Goal: Task Accomplishment & Management: Use online tool/utility

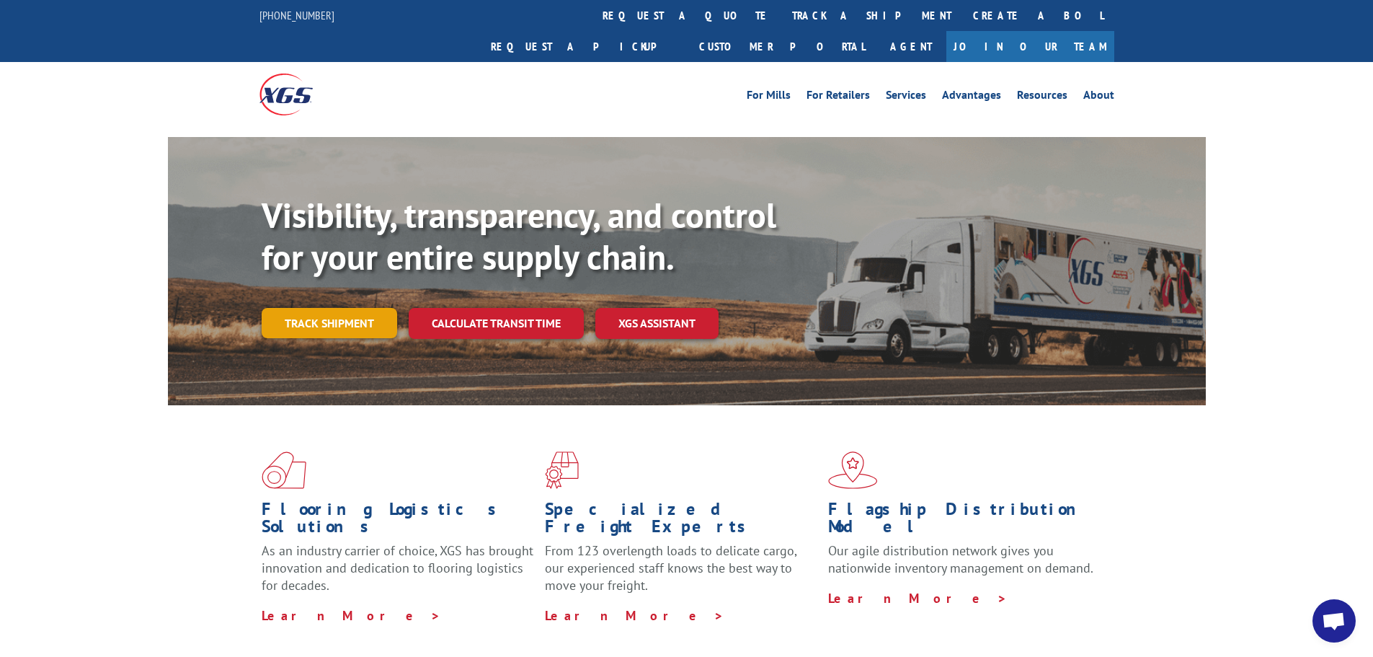
click at [313, 308] on link "Track shipment" at bounding box center [330, 323] width 136 height 30
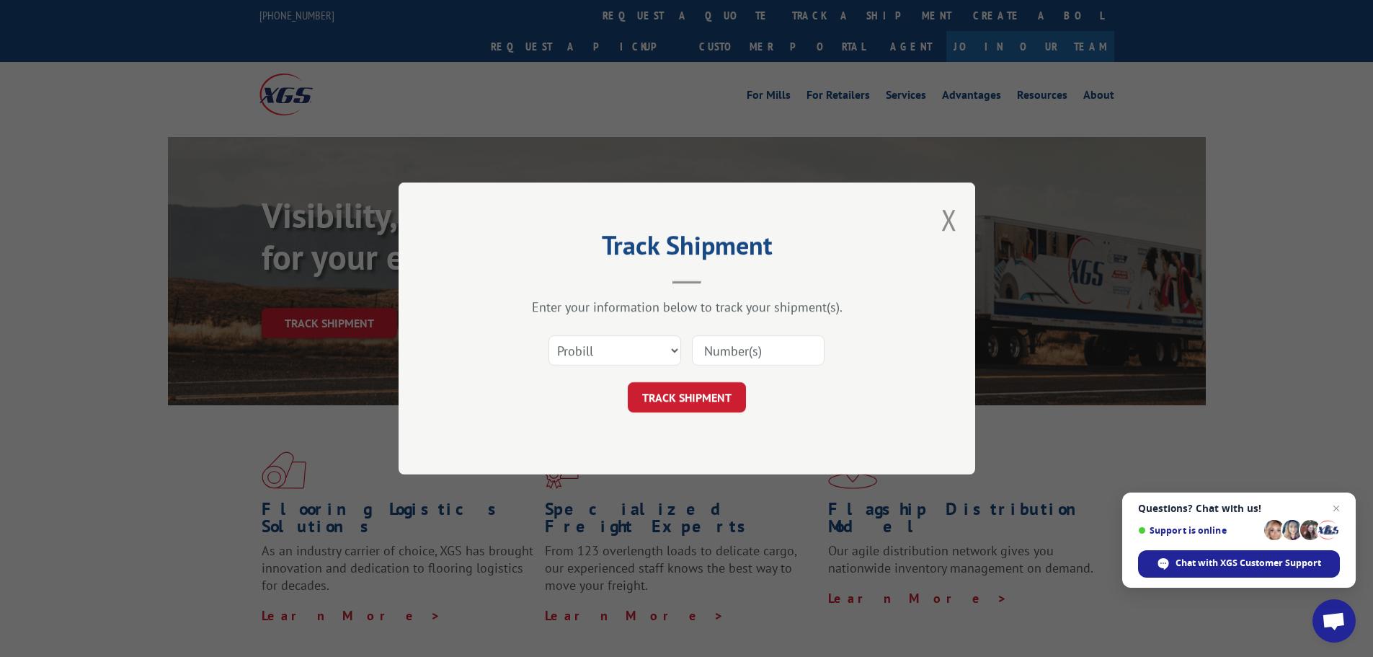
click at [367, 168] on div "Track Shipment Enter your information below to track your shipment(s). Select c…" at bounding box center [686, 328] width 1373 height 657
click at [947, 211] on button "Close modal" at bounding box center [949, 219] width 16 height 38
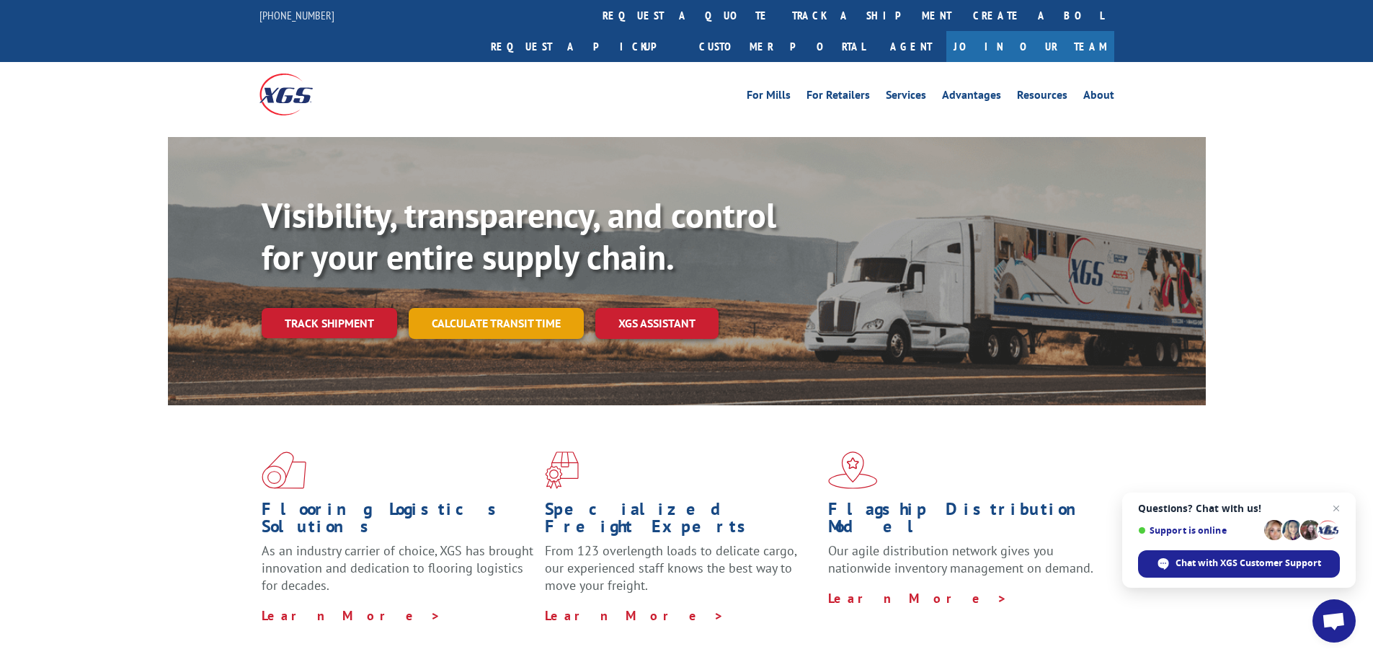
click at [482, 308] on link "Calculate transit time" at bounding box center [496, 323] width 175 height 31
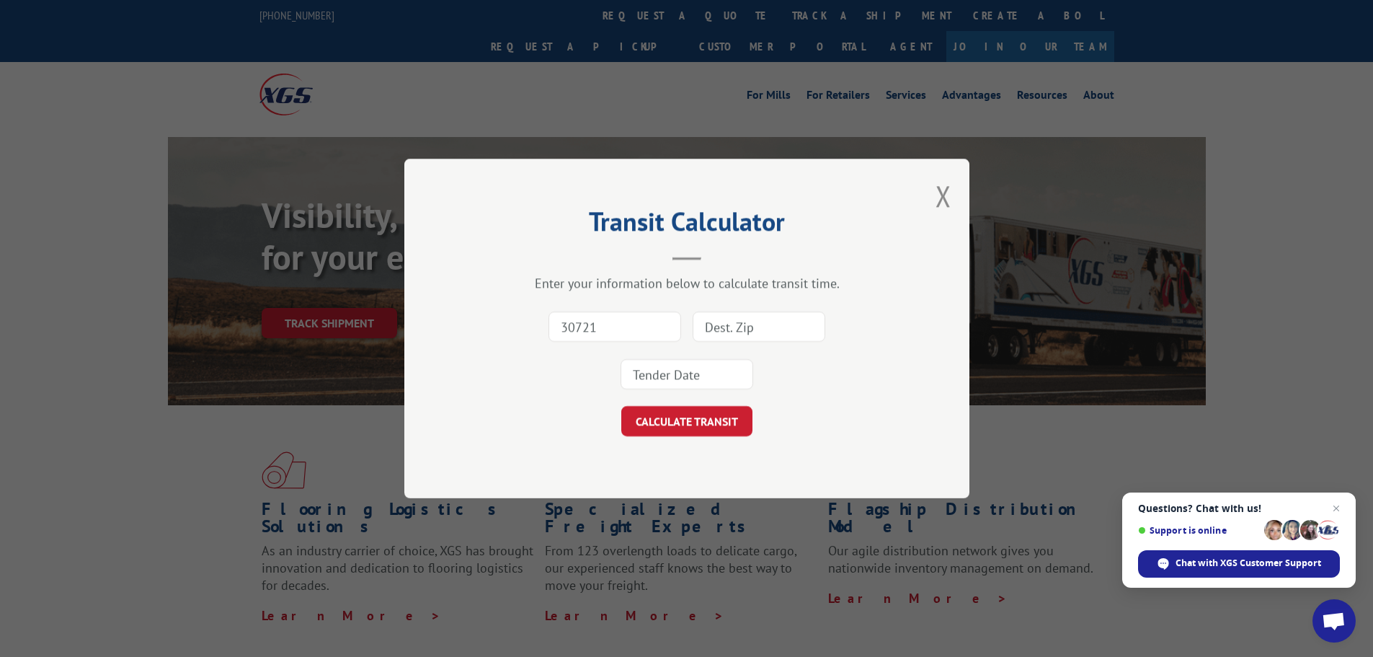
type input "30721"
type input "43228"
click at [658, 383] on input at bounding box center [687, 374] width 133 height 30
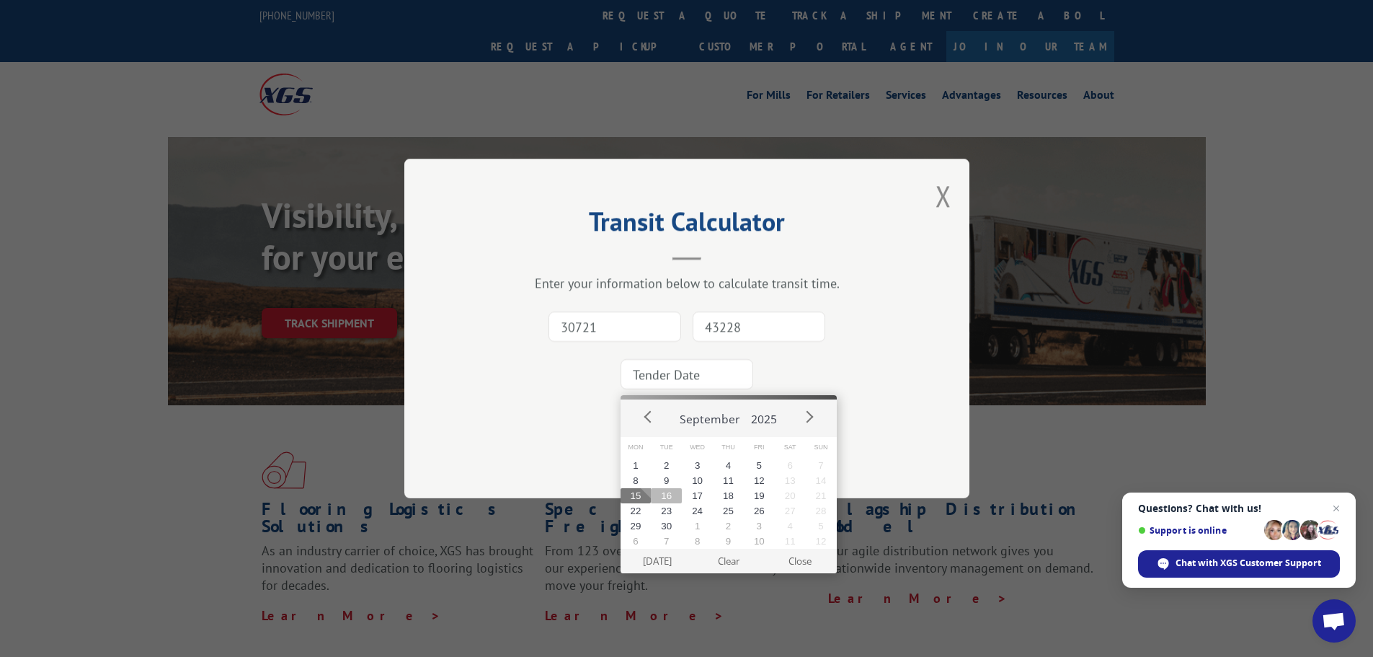
click at [659, 489] on button "16" at bounding box center [666, 495] width 31 height 15
type input "2025-09-16"
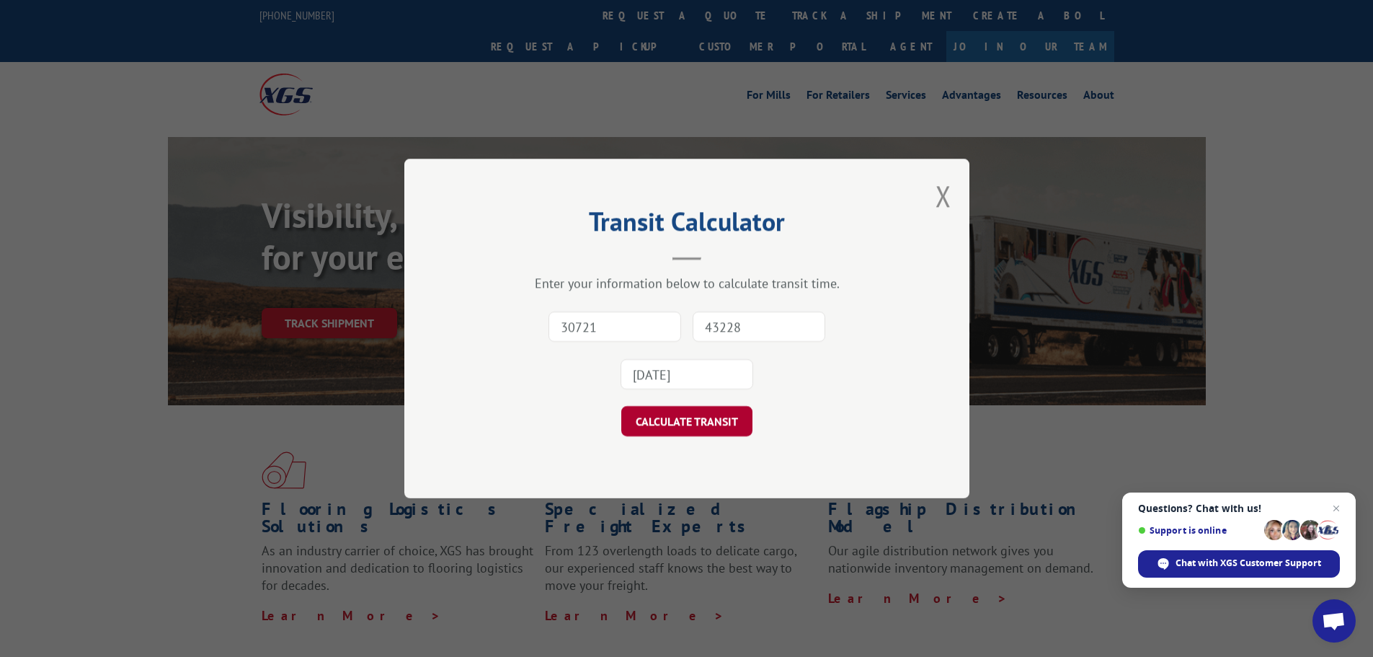
click at [672, 425] on button "CALCULATE TRANSIT" at bounding box center [686, 421] width 131 height 30
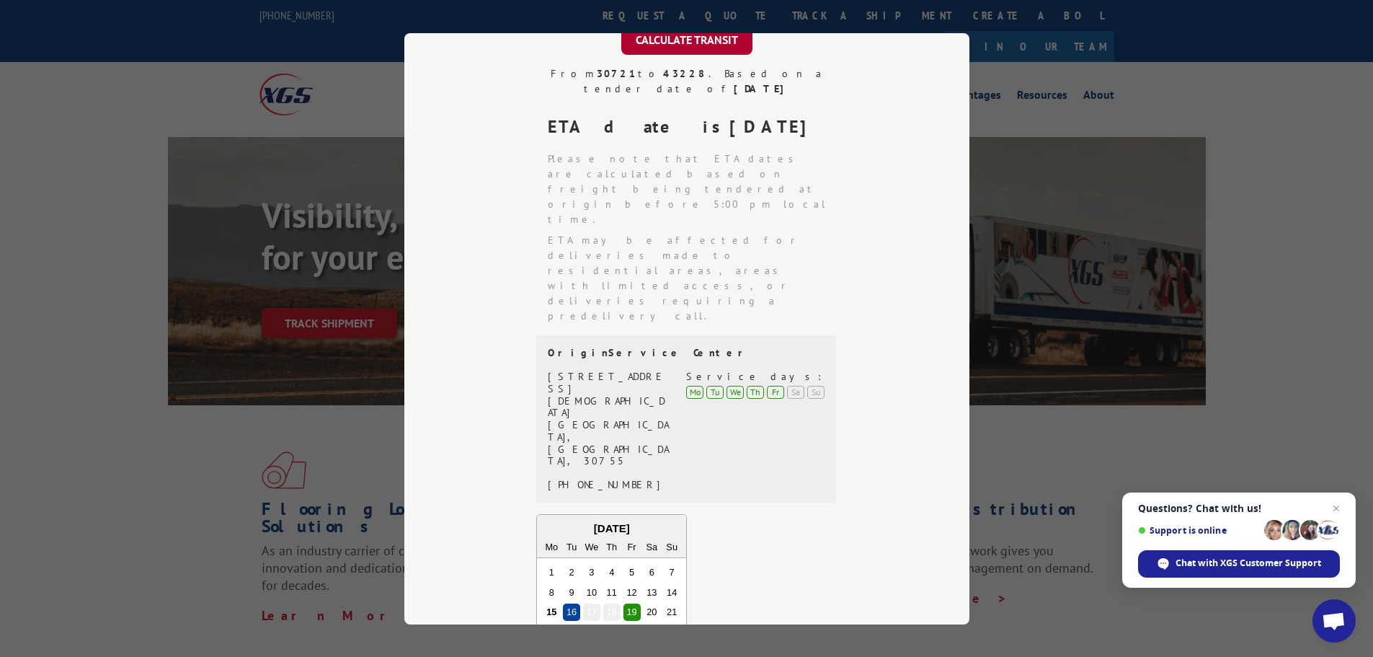
scroll to position [347, 0]
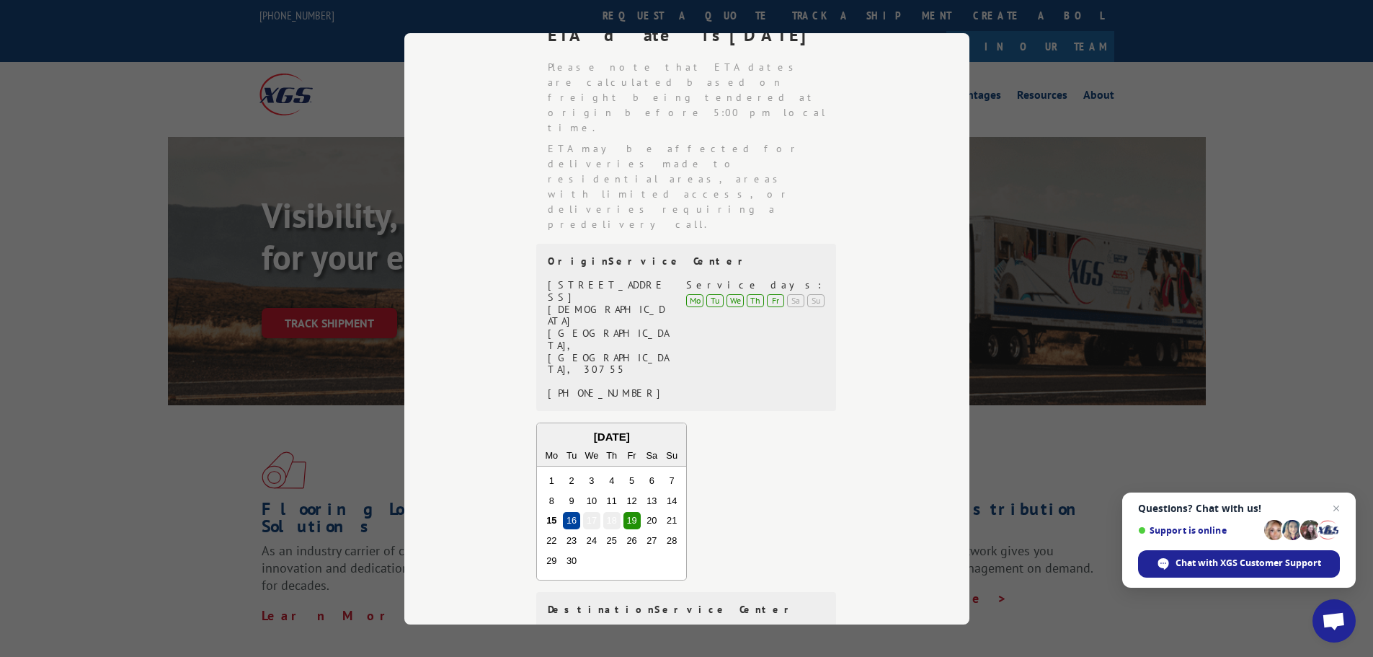
drag, startPoint x: 617, startPoint y: 502, endPoint x: 533, endPoint y: 505, distance: 84.4
click at [536, 592] on div "Destination Service Center 1663 JACKSON RD UNION, OH, 45377 (326) 697-8810 Serv…" at bounding box center [686, 657] width 300 height 131
copy div "(326) 697-8810"
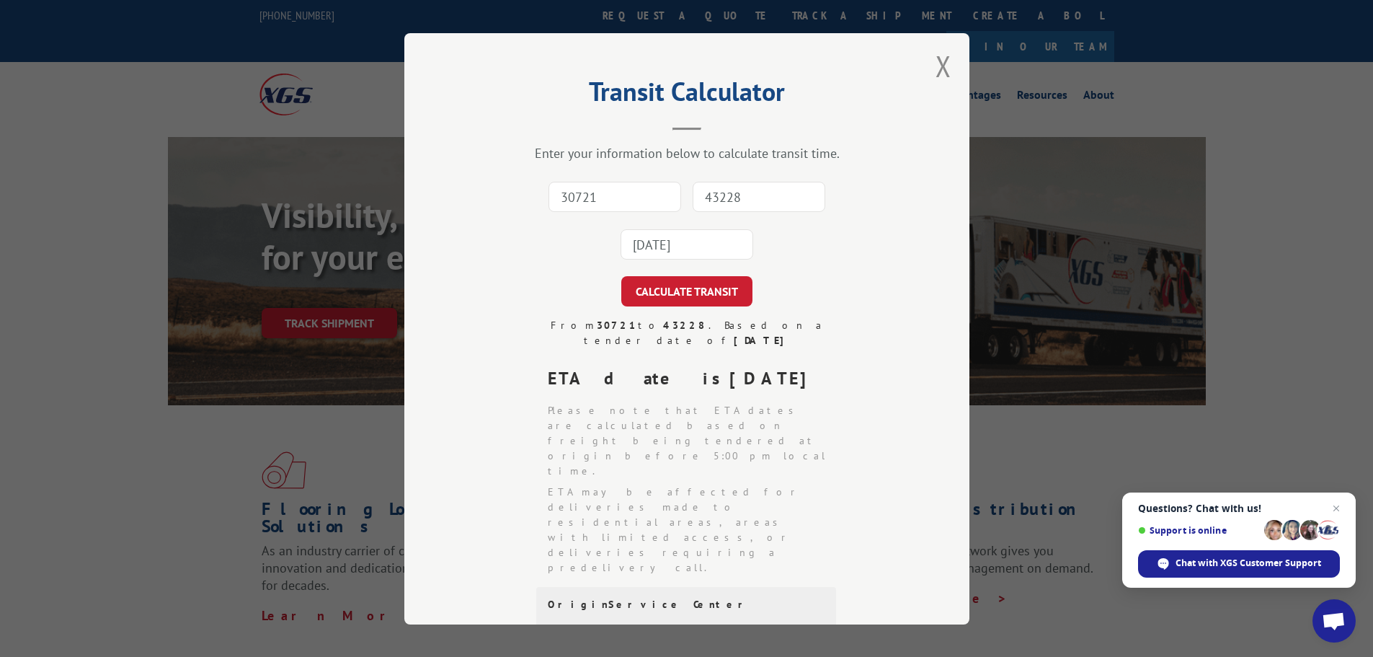
scroll to position [0, 0]
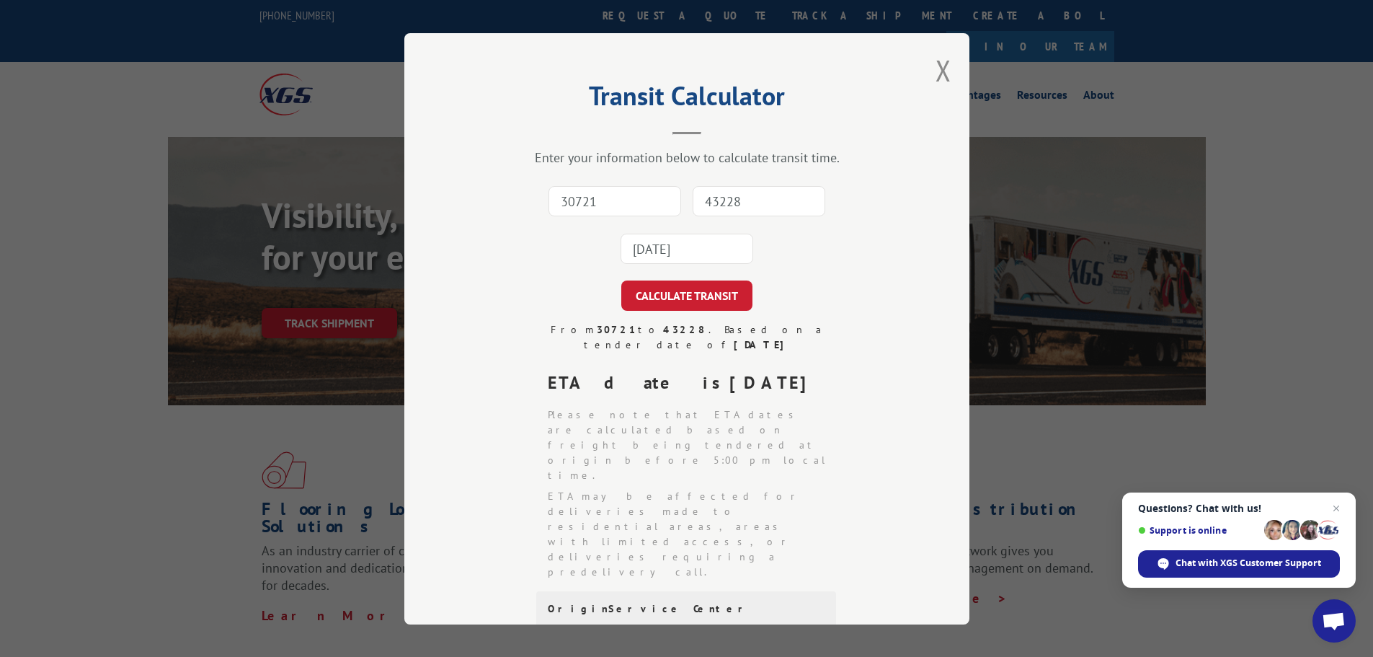
click at [721, 194] on input "43228" at bounding box center [759, 201] width 133 height 30
type input "75001"
click at [622, 205] on input "30721" at bounding box center [614, 201] width 133 height 30
type input "30721"
click at [721, 245] on input "2025-09-16" at bounding box center [687, 249] width 133 height 30
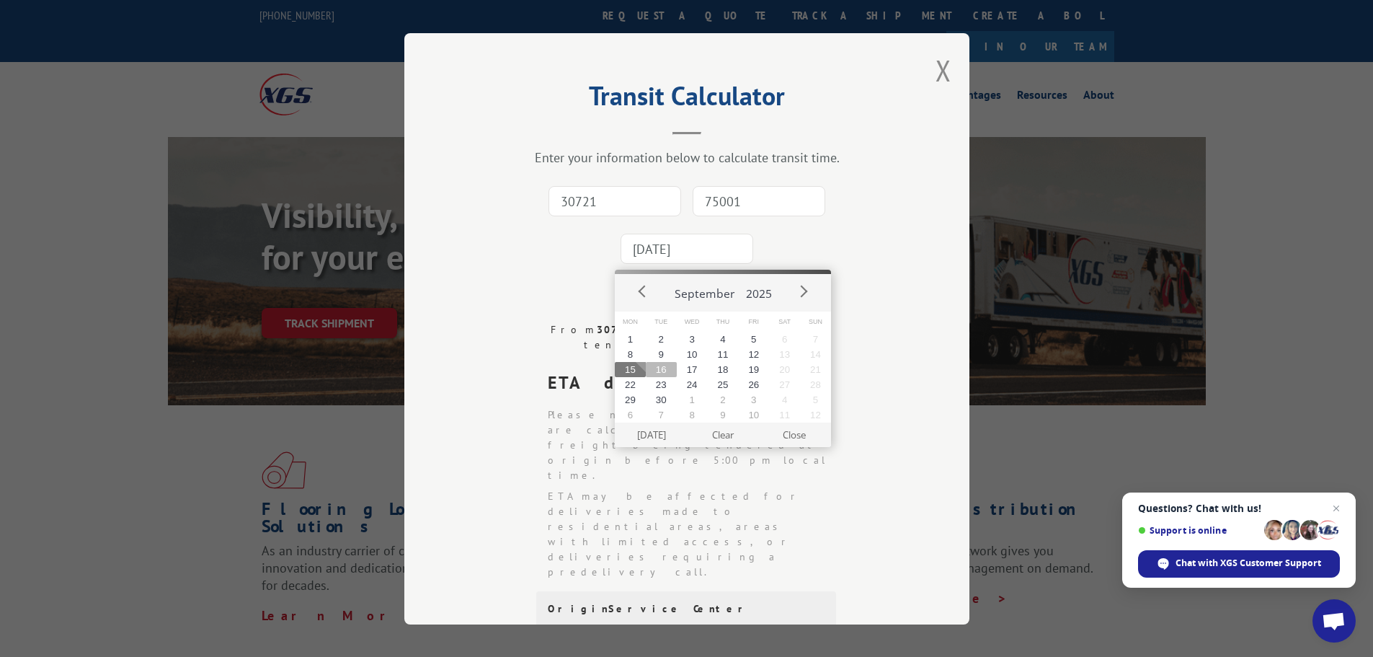
click at [665, 363] on button "16" at bounding box center [661, 369] width 31 height 15
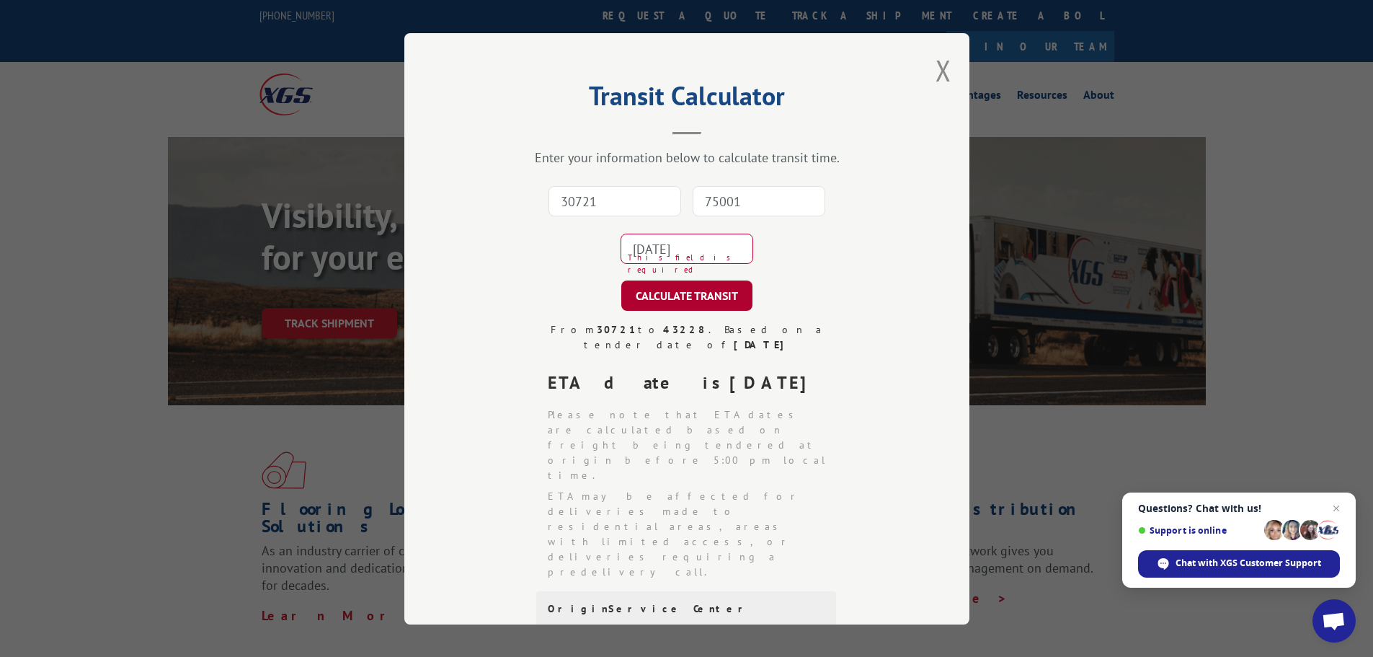
click at [678, 301] on button "CALCULATE TRANSIT" at bounding box center [686, 295] width 131 height 30
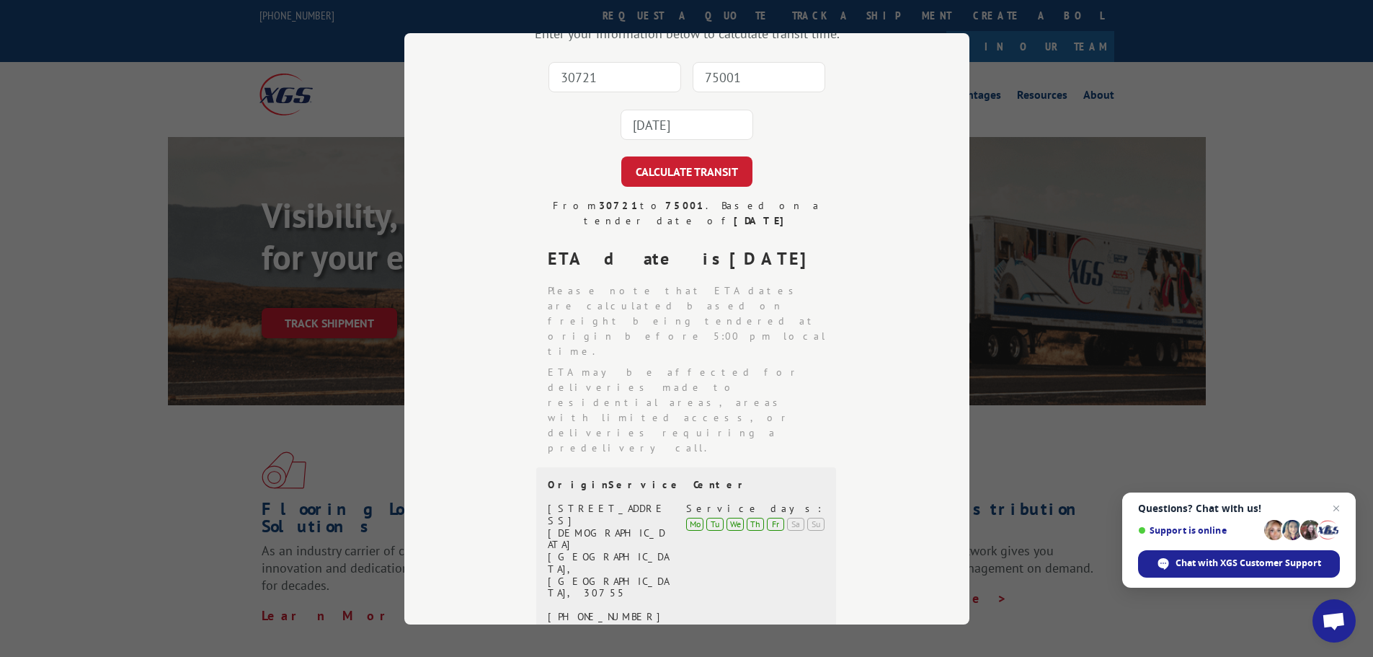
scroll to position [71, 0]
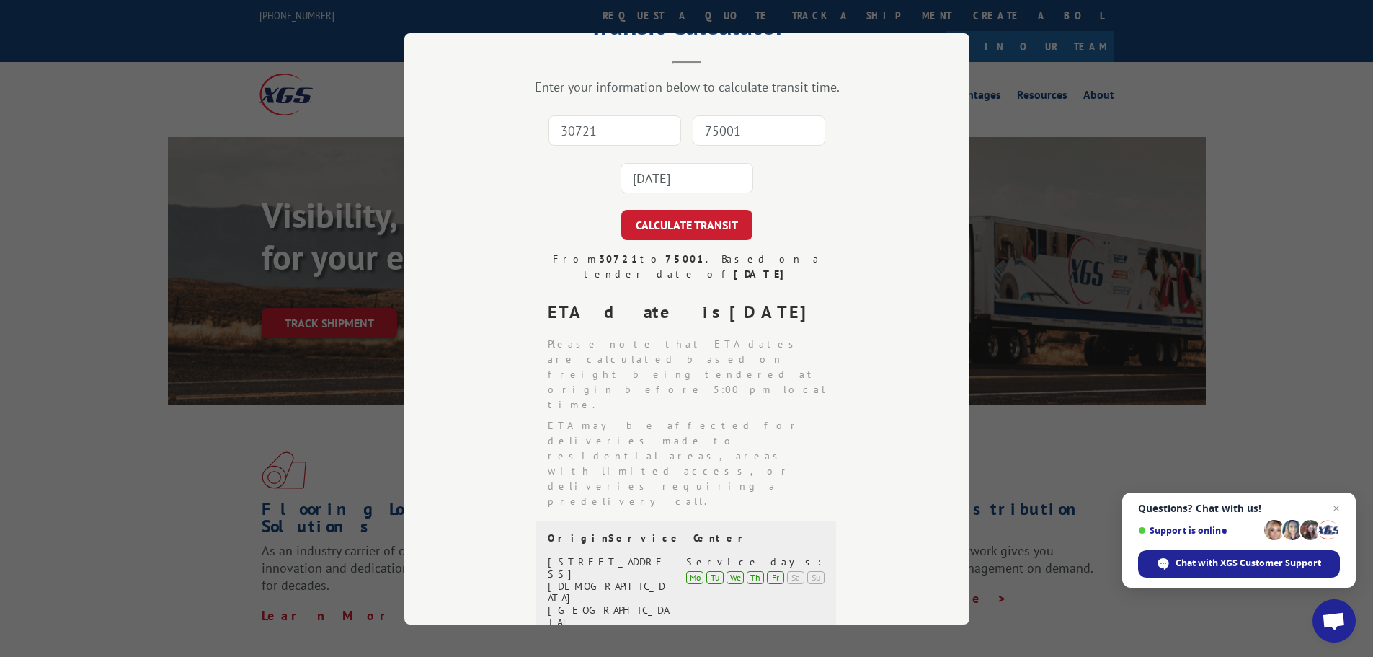
click at [635, 118] on input "30721" at bounding box center [614, 130] width 133 height 30
type input "30721"
type input "63334"
click at [644, 185] on input "2025-09-16" at bounding box center [687, 178] width 133 height 30
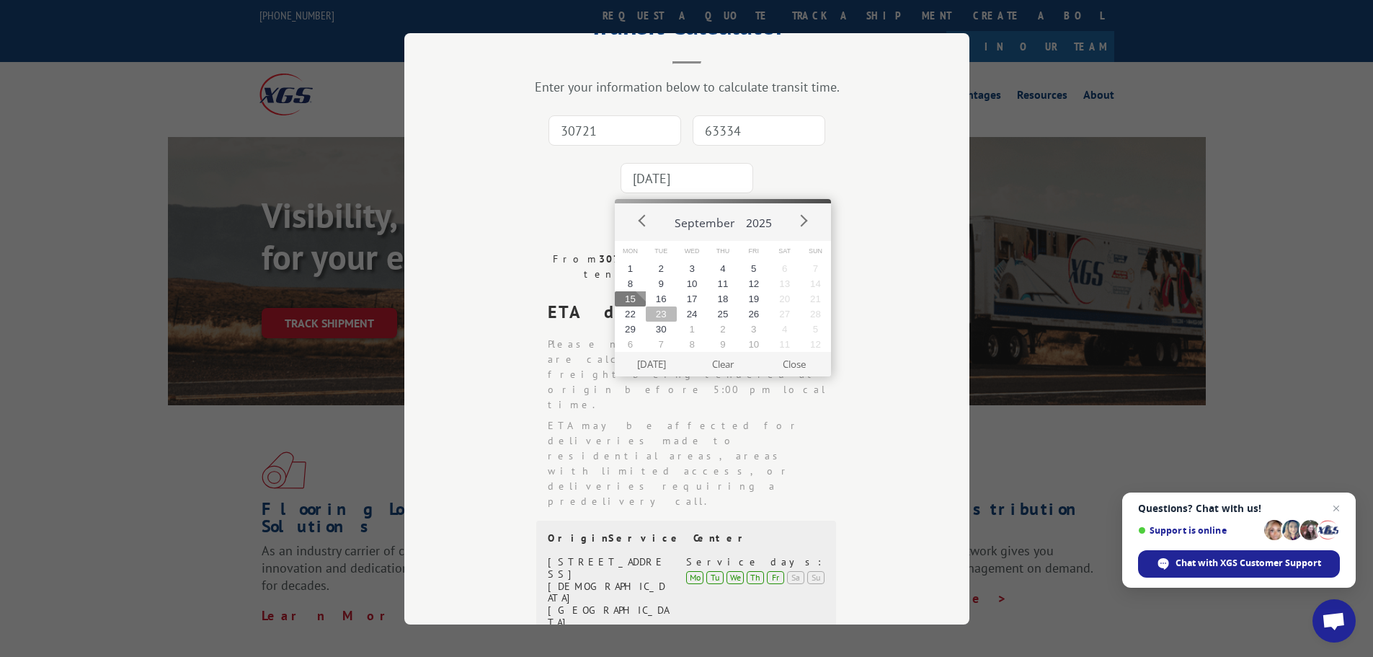
click at [657, 306] on button "23" at bounding box center [661, 313] width 31 height 15
click at [681, 179] on input "2025-09-23" at bounding box center [687, 178] width 133 height 30
click at [662, 304] on button "16" at bounding box center [661, 298] width 31 height 15
type input "2025-09-16"
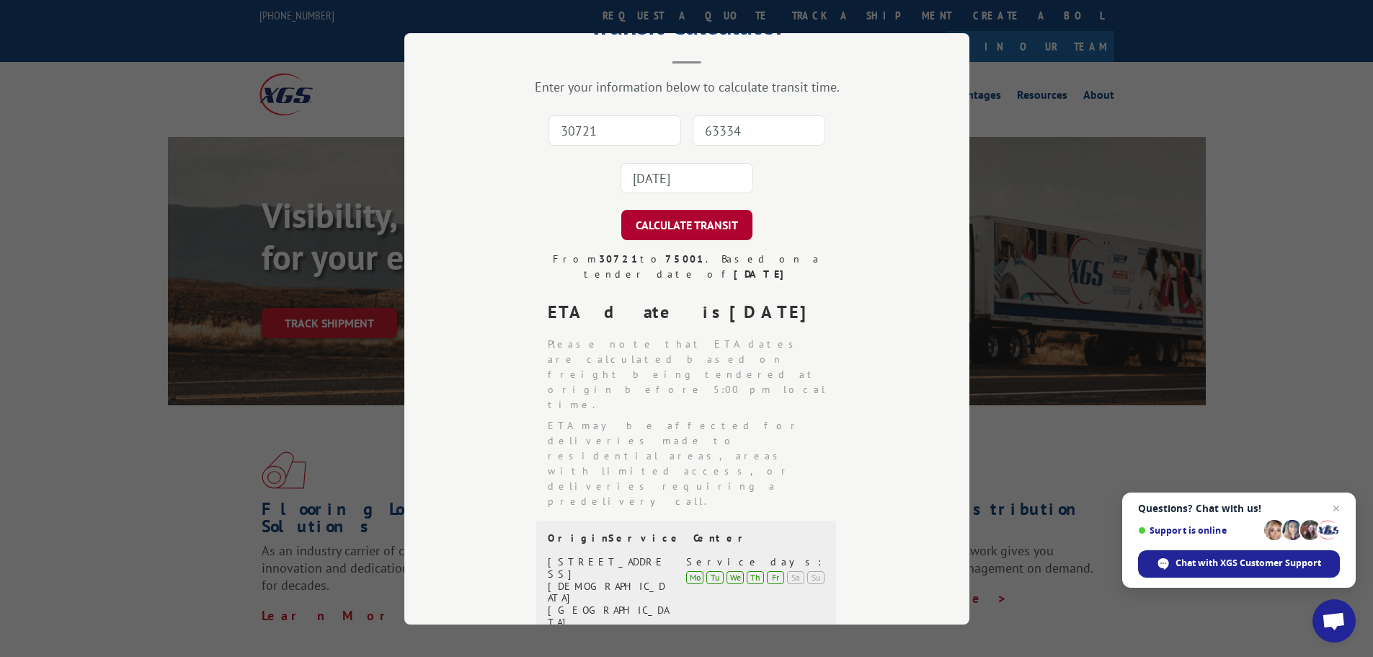
click at [687, 220] on button "CALCULATE TRANSIT" at bounding box center [686, 225] width 131 height 30
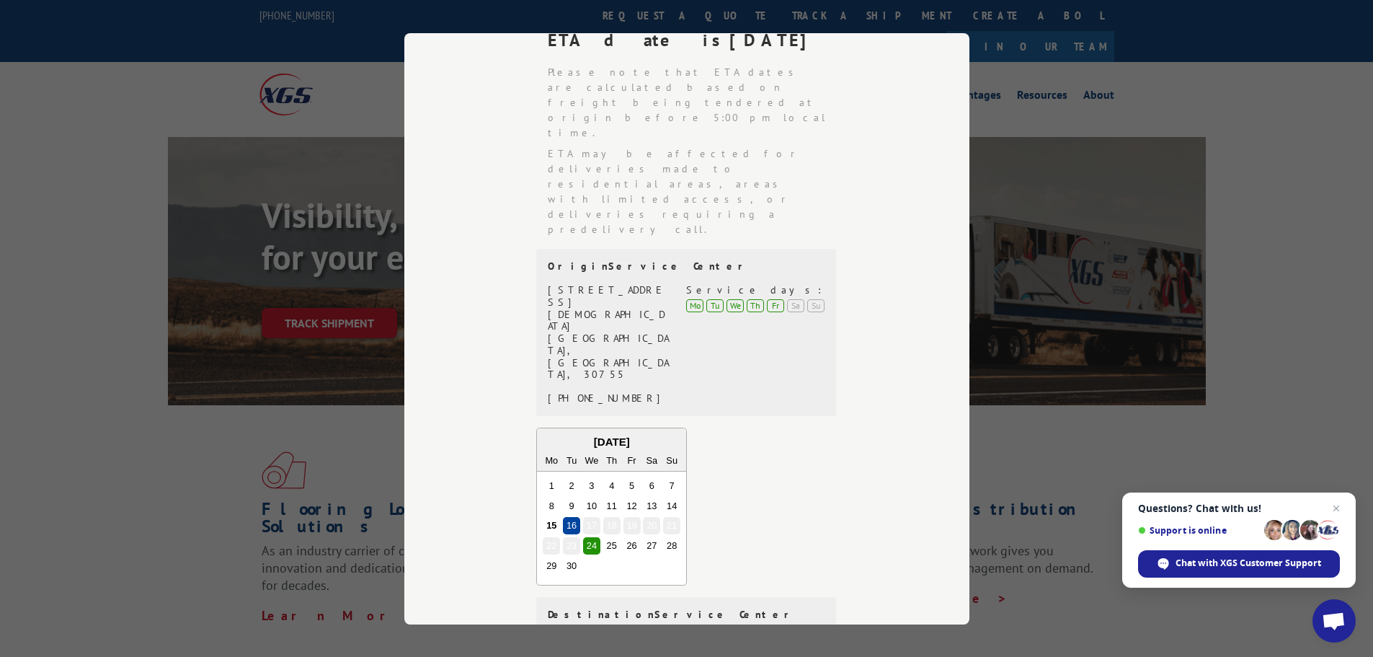
scroll to position [359, 0]
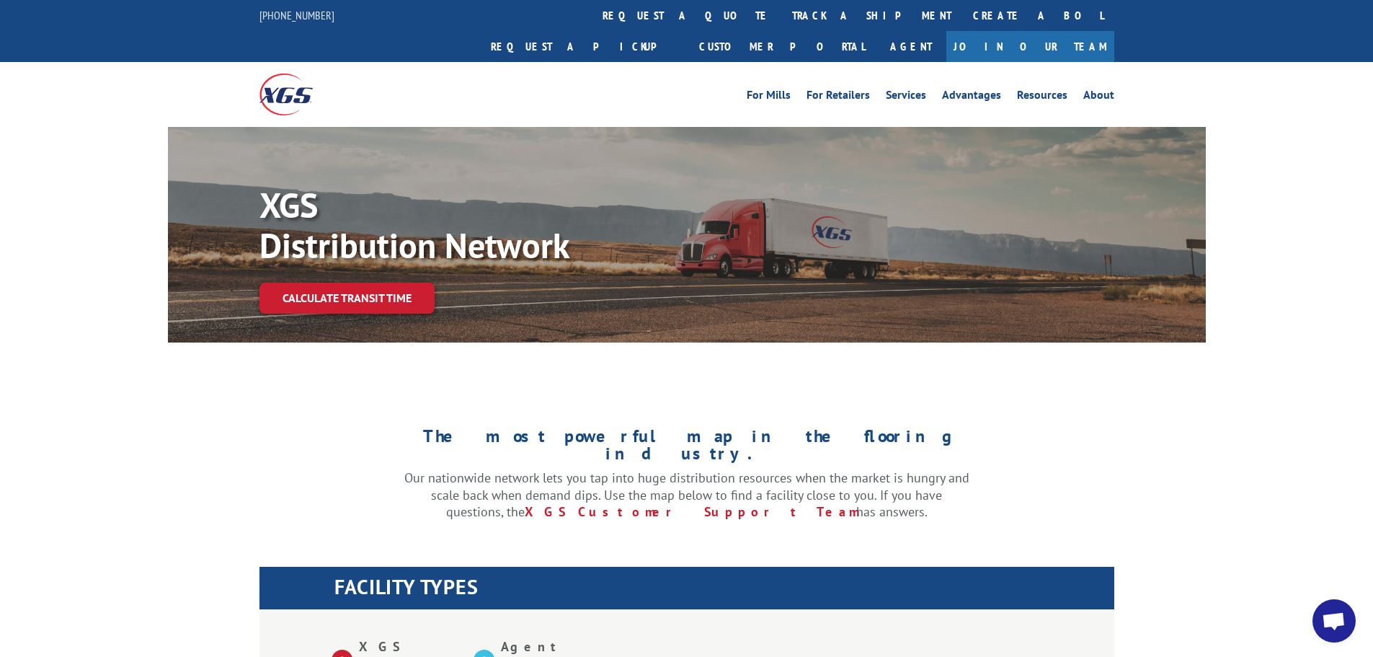
scroll to position [603, 0]
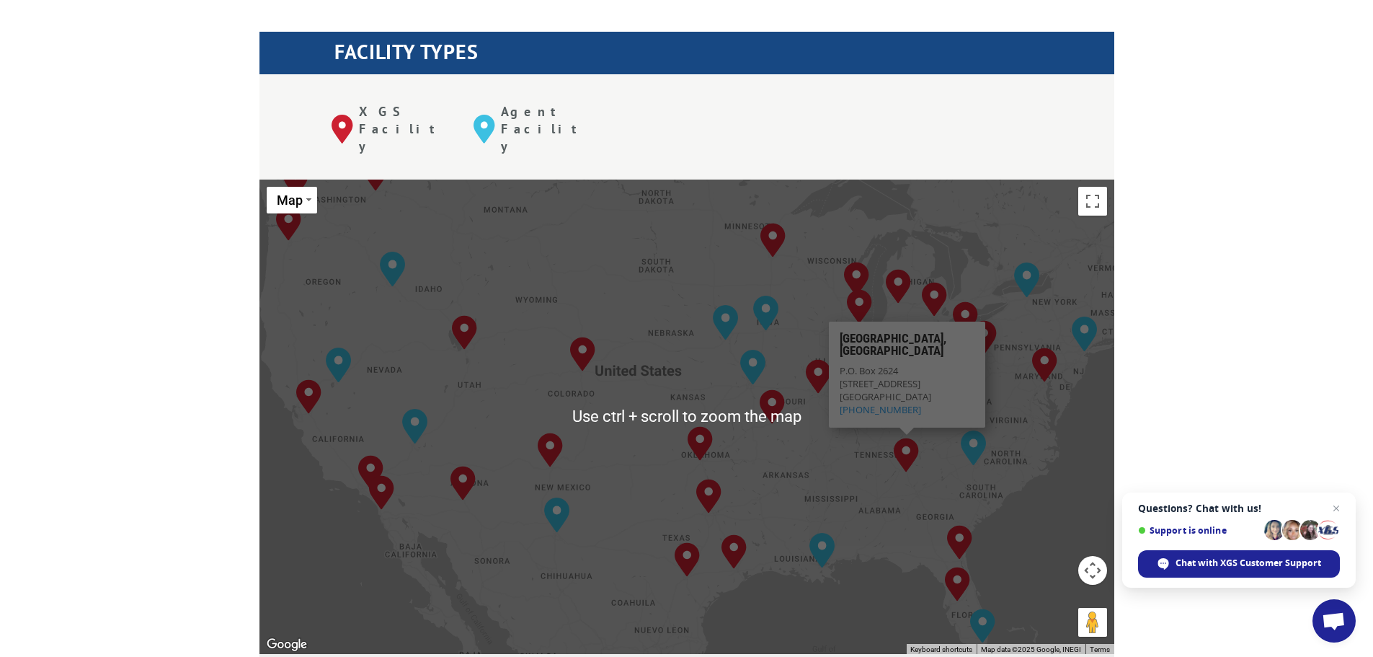
scroll to position [530, 0]
